Goal: Information Seeking & Learning: Learn about a topic

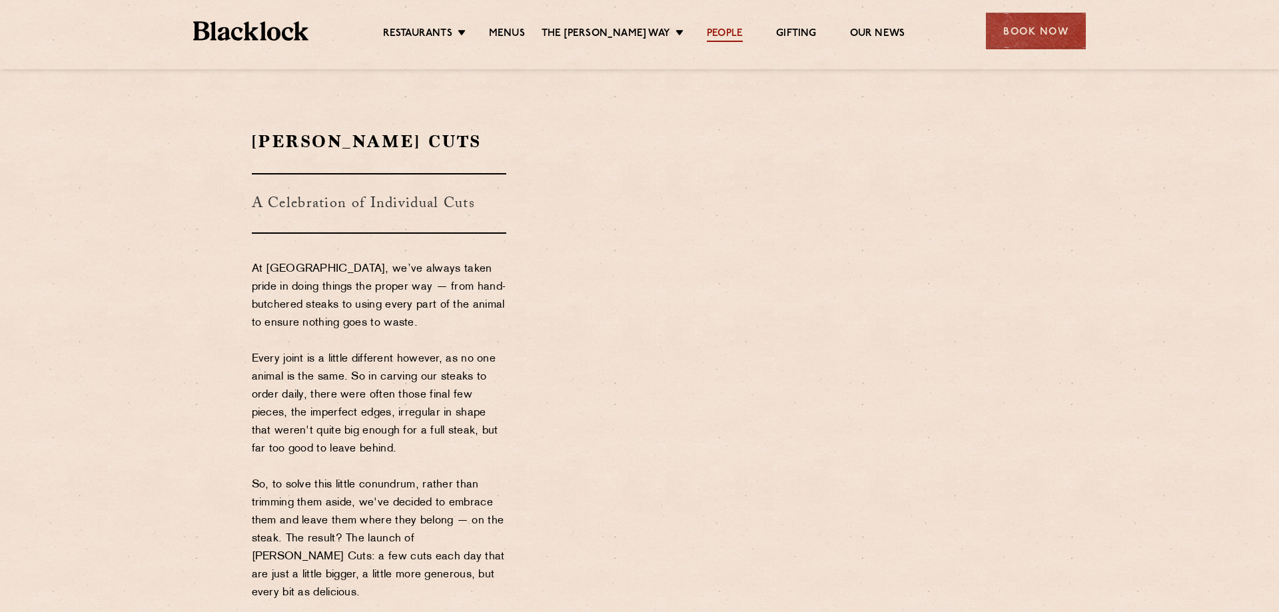
click at [717, 33] on link "People" at bounding box center [725, 34] width 36 height 15
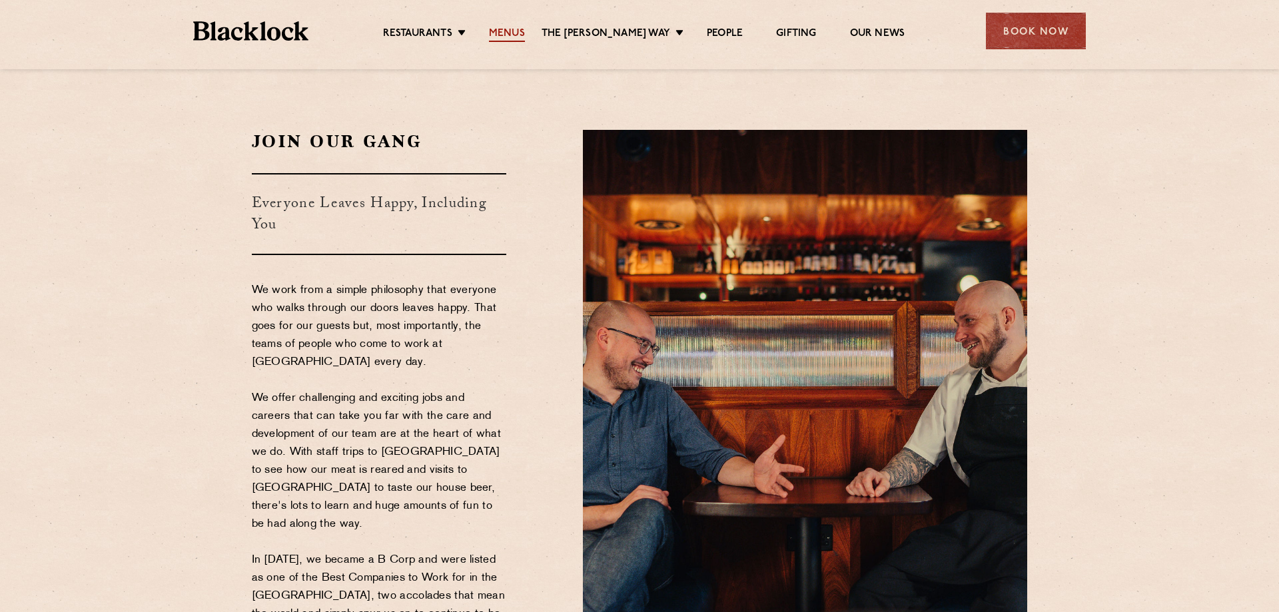
click at [516, 34] on link "Menus" at bounding box center [507, 34] width 36 height 15
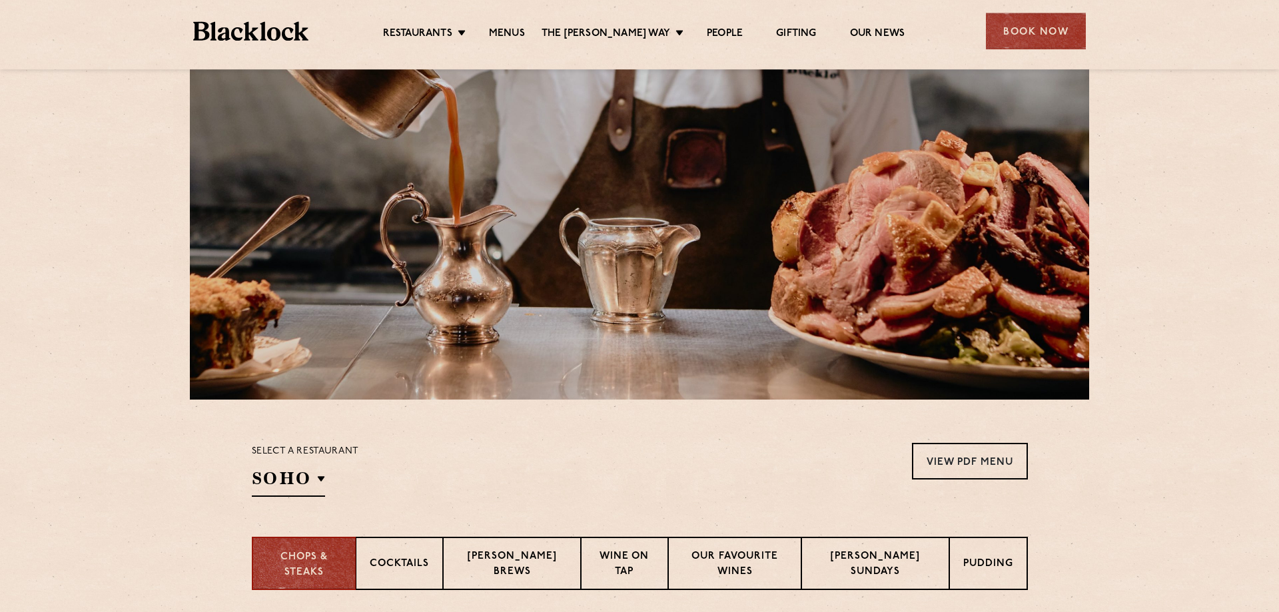
scroll to position [204, 0]
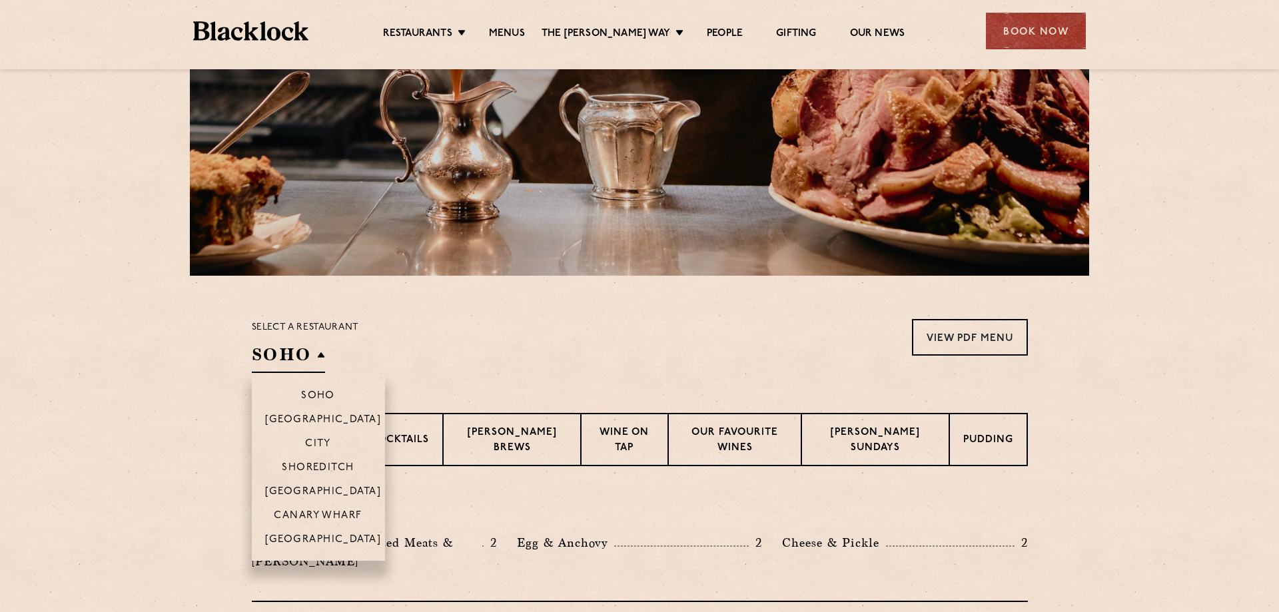
click at [302, 354] on h2 "SOHO" at bounding box center [288, 358] width 73 height 30
click at [354, 510] on p "Canary Wharf" at bounding box center [318, 516] width 88 height 13
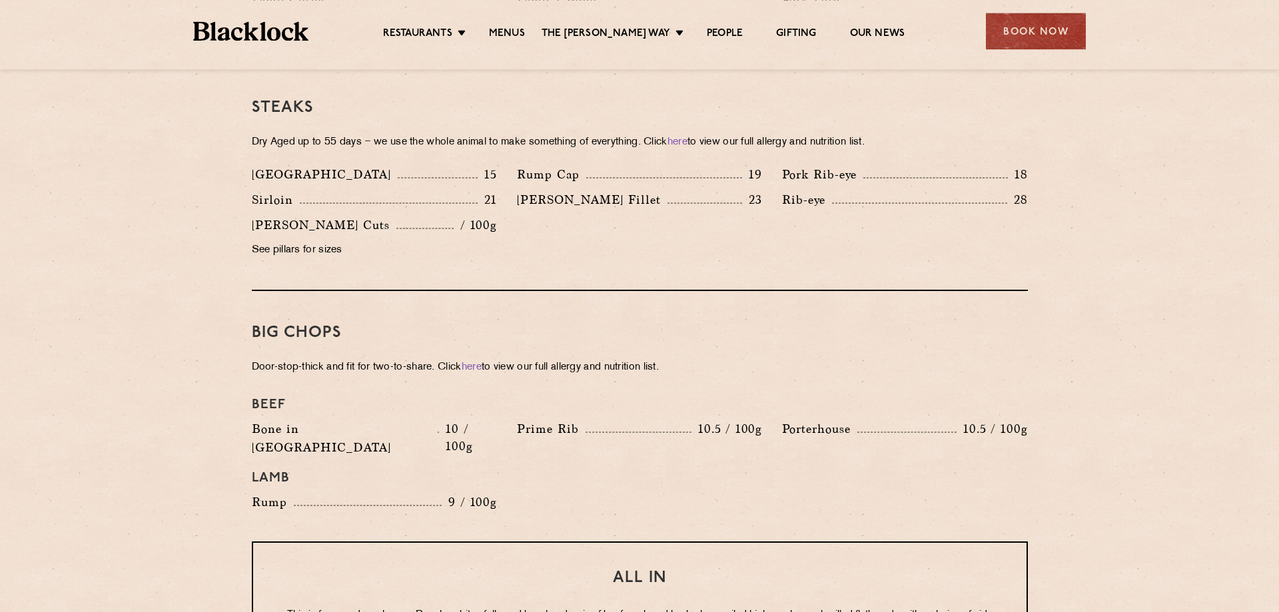
scroll to position [1266, 0]
click at [473, 365] on link "here" at bounding box center [472, 370] width 20 height 10
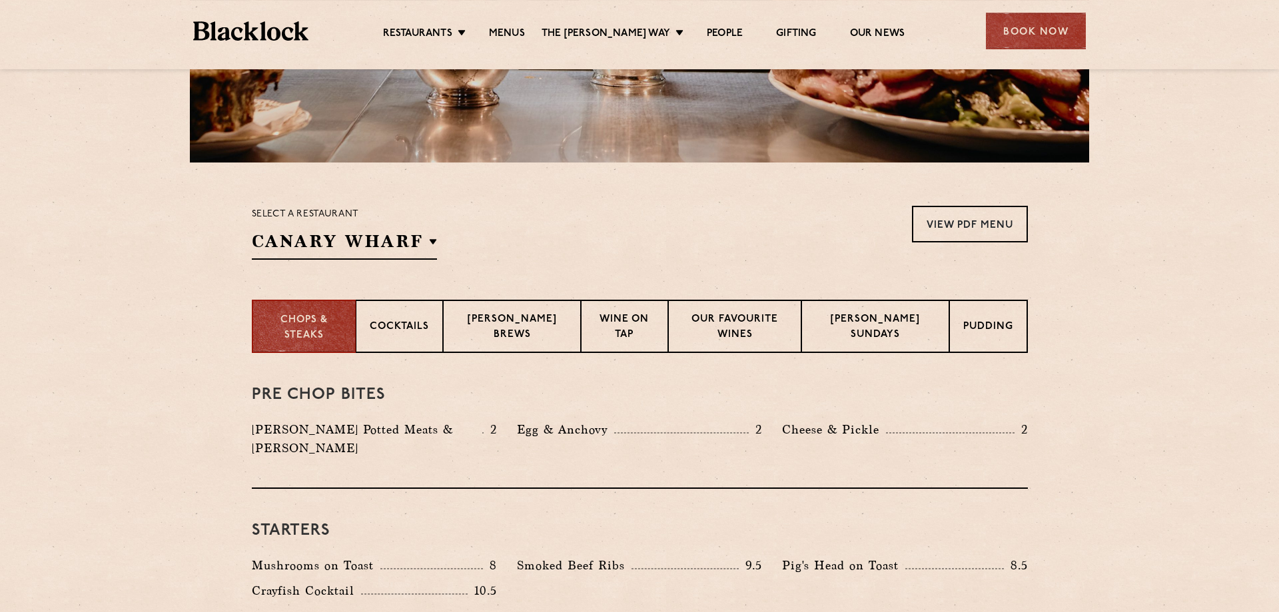
scroll to position [315, 0]
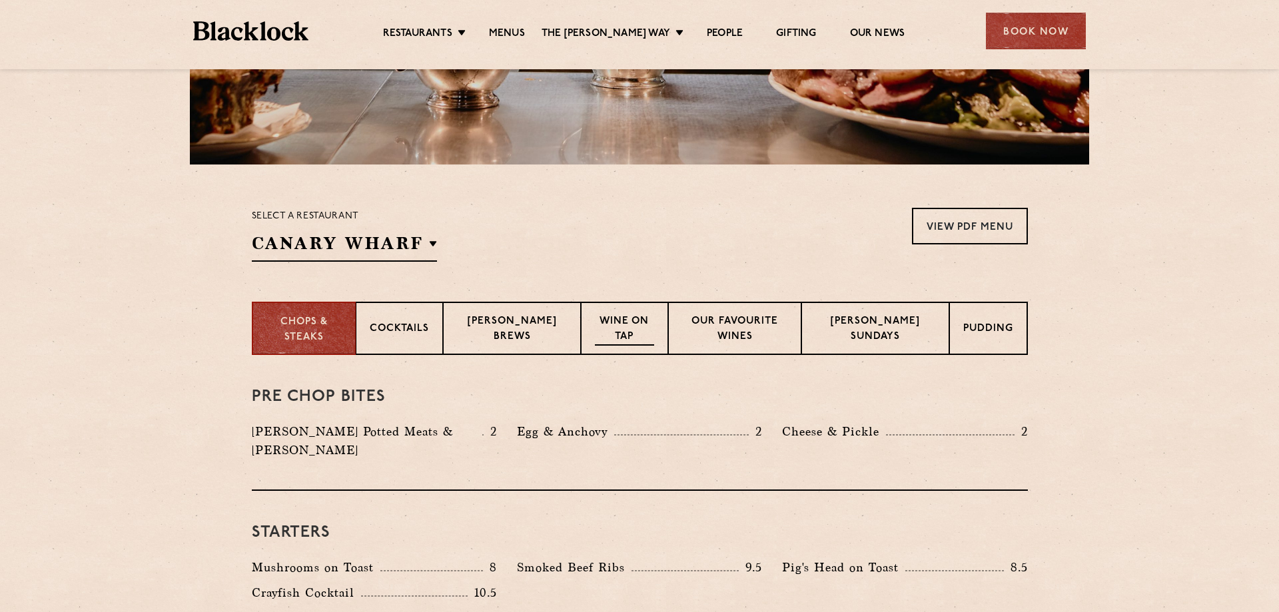
click at [622, 333] on p "Wine on Tap" at bounding box center [624, 329] width 59 height 31
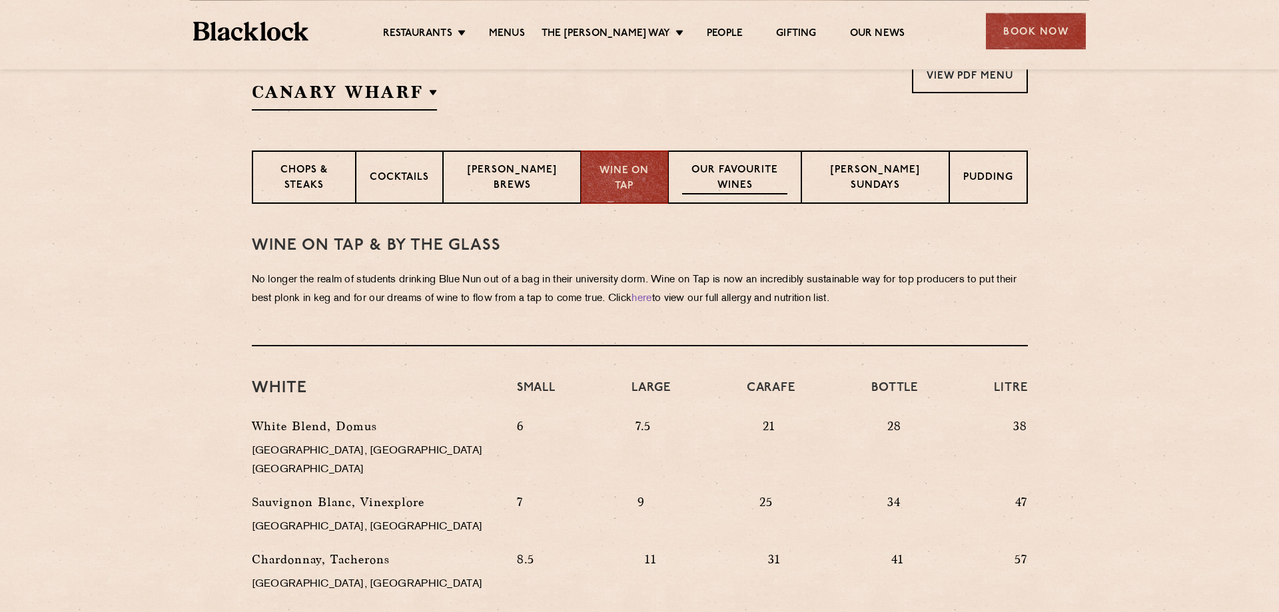
scroll to position [383, 0]
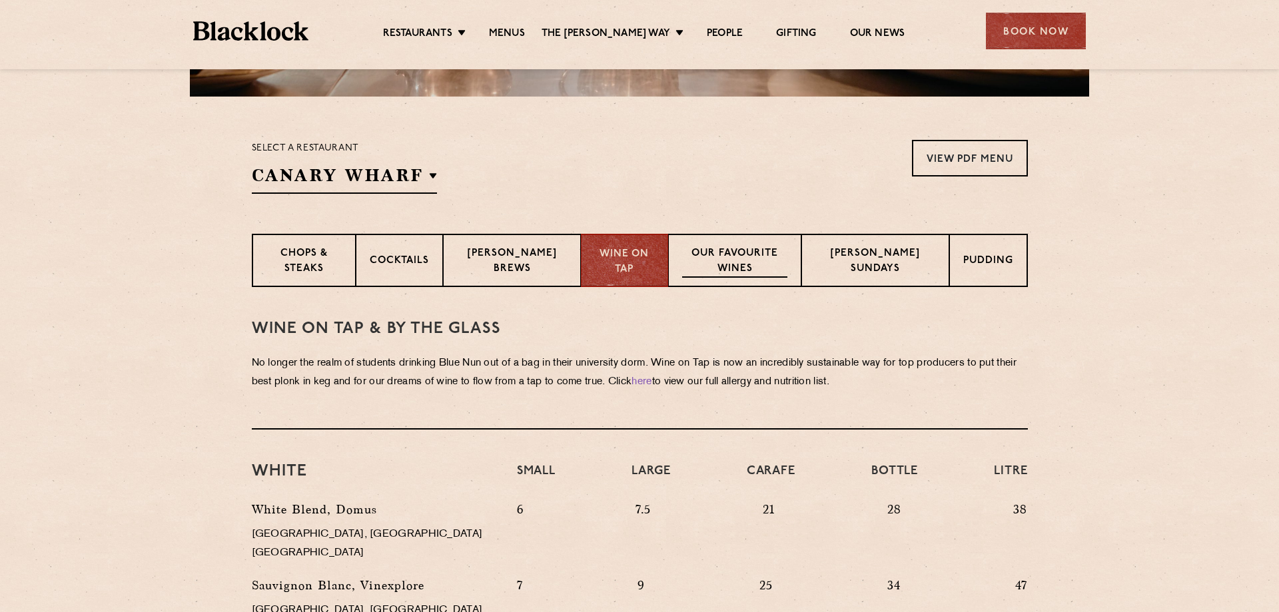
click at [729, 259] on p "Our favourite wines" at bounding box center [734, 261] width 105 height 31
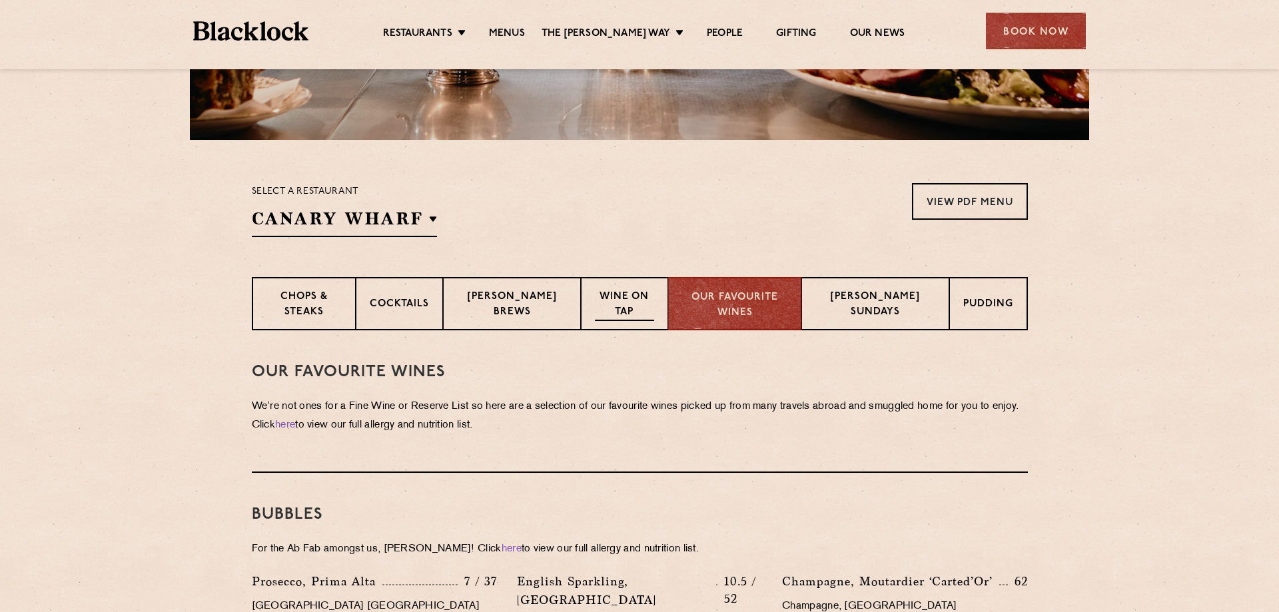
scroll to position [0, 0]
